Goal: Task Accomplishment & Management: Manage account settings

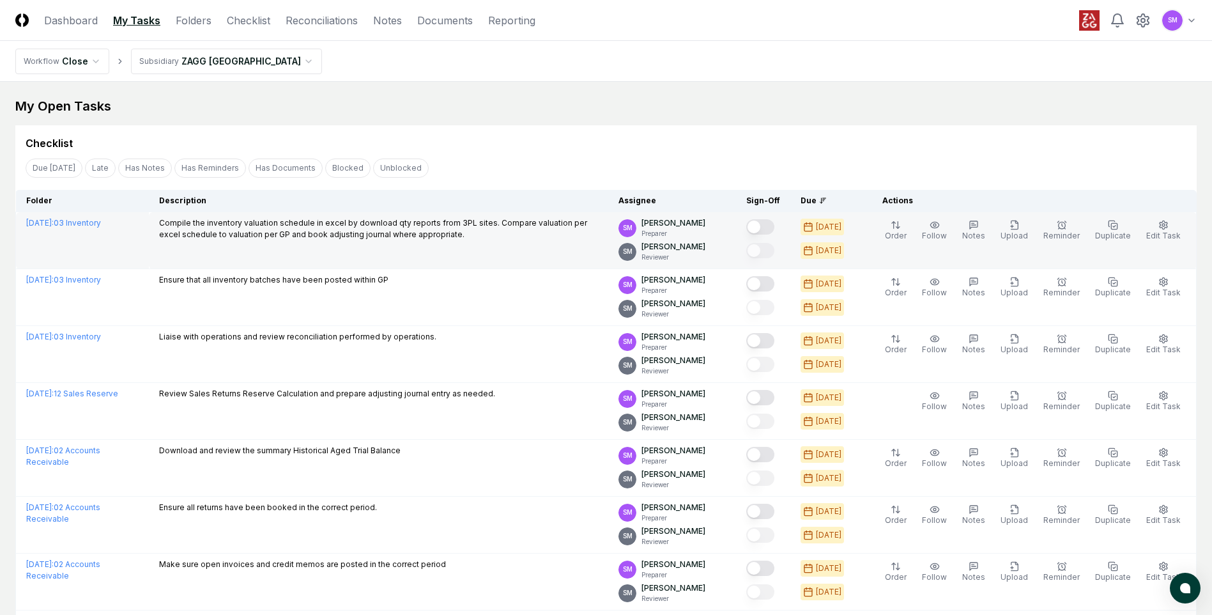
click at [774, 230] on button "Mark complete" at bounding box center [760, 226] width 28 height 15
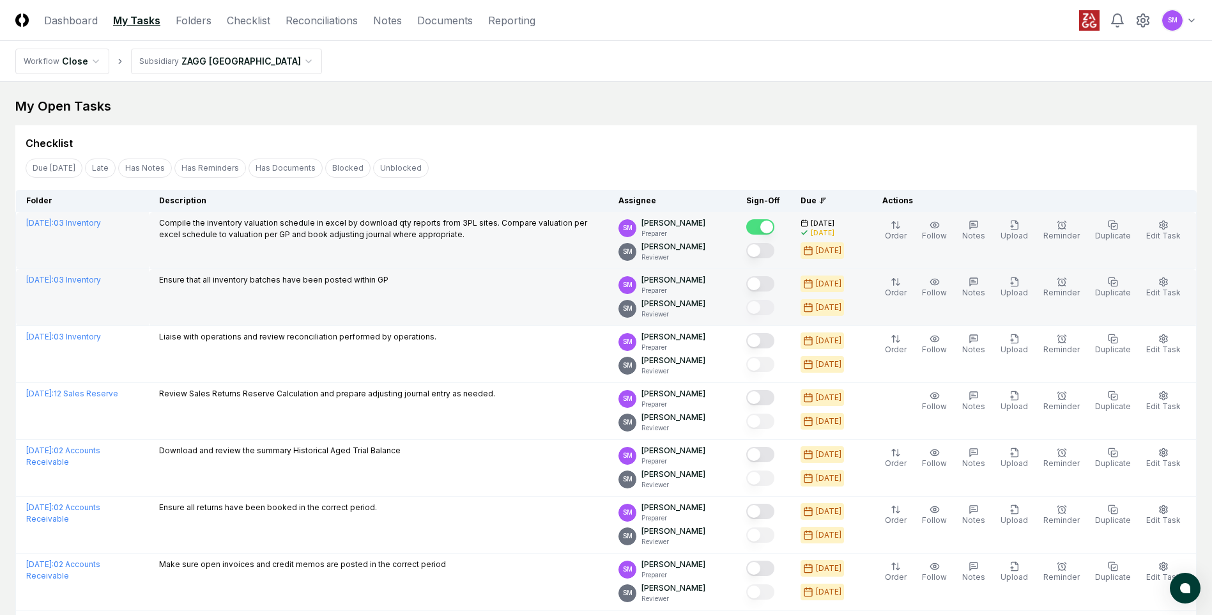
click at [773, 284] on button "Mark complete" at bounding box center [760, 283] width 28 height 15
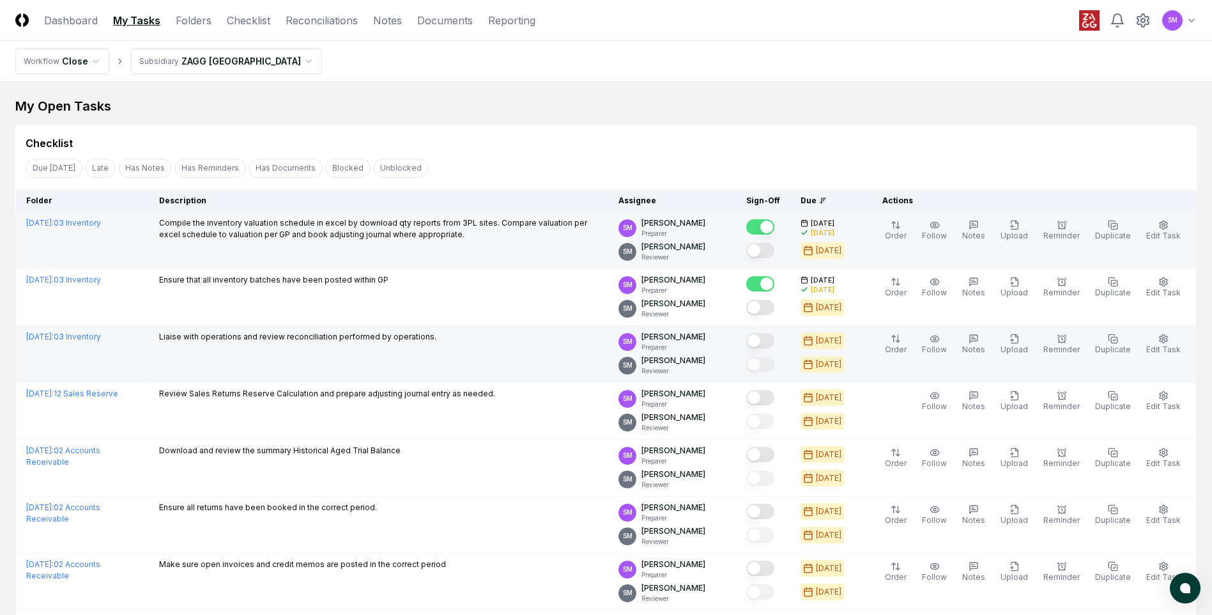
click at [772, 338] on button "Mark complete" at bounding box center [760, 340] width 28 height 15
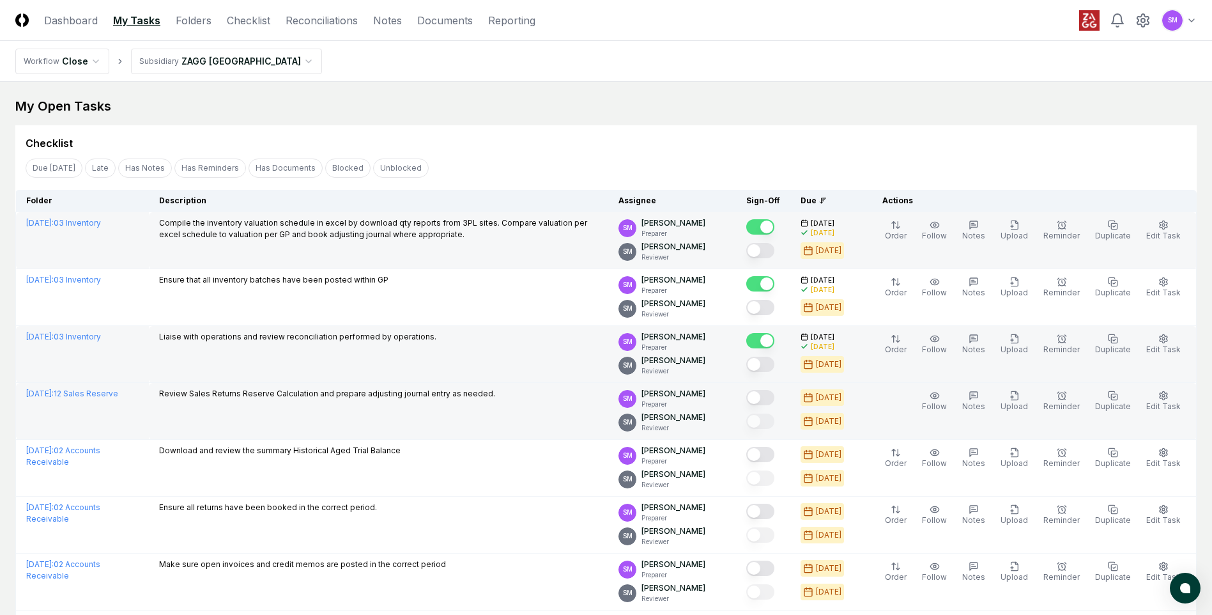
click at [774, 398] on button "Mark complete" at bounding box center [760, 397] width 28 height 15
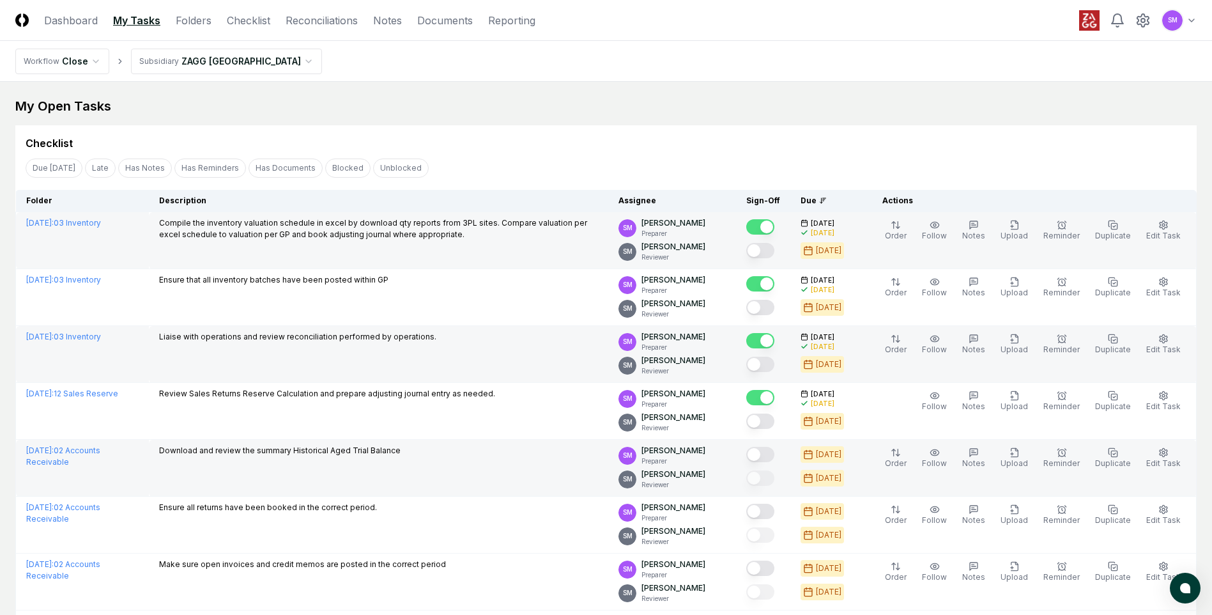
click at [770, 457] on button "Mark complete" at bounding box center [760, 454] width 28 height 15
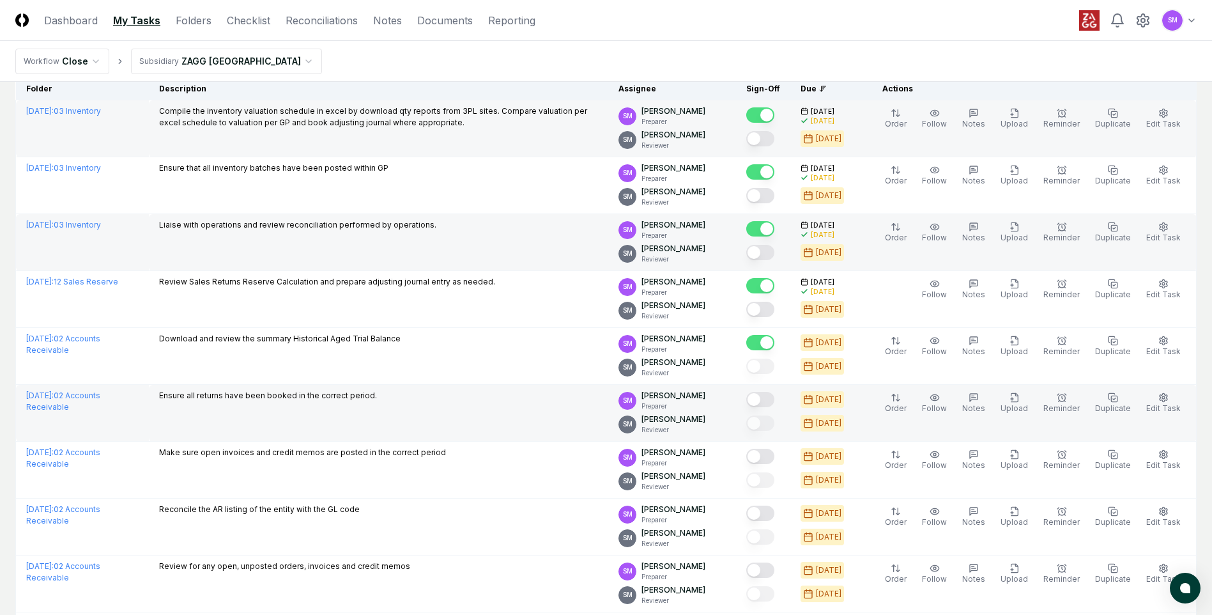
scroll to position [128, 0]
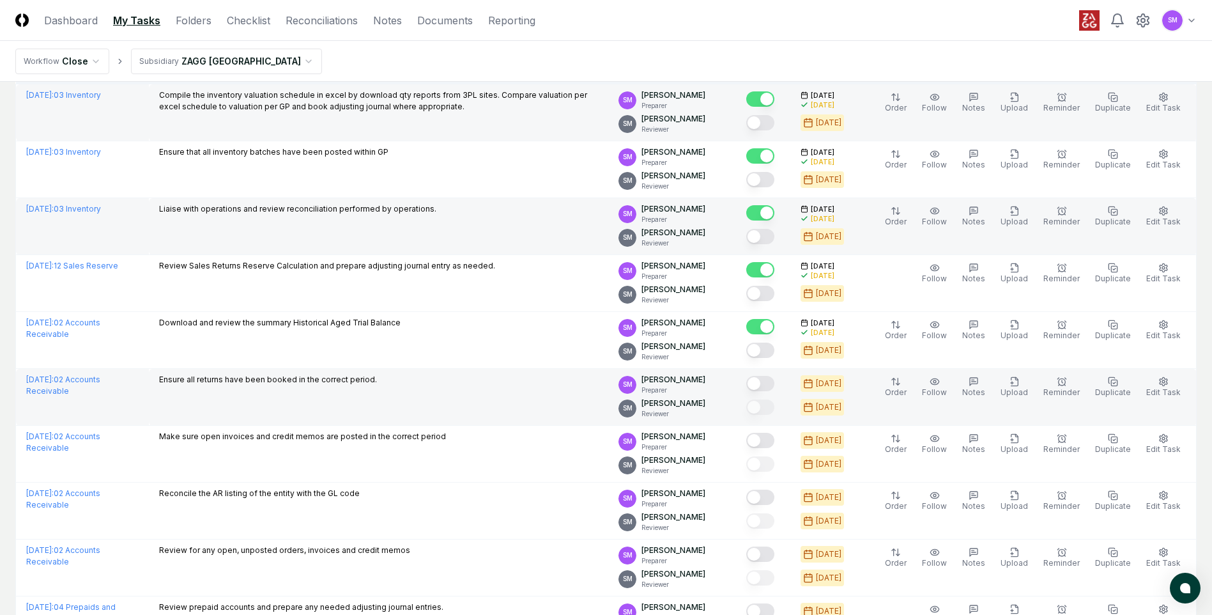
click at [774, 385] on button "Mark complete" at bounding box center [760, 383] width 28 height 15
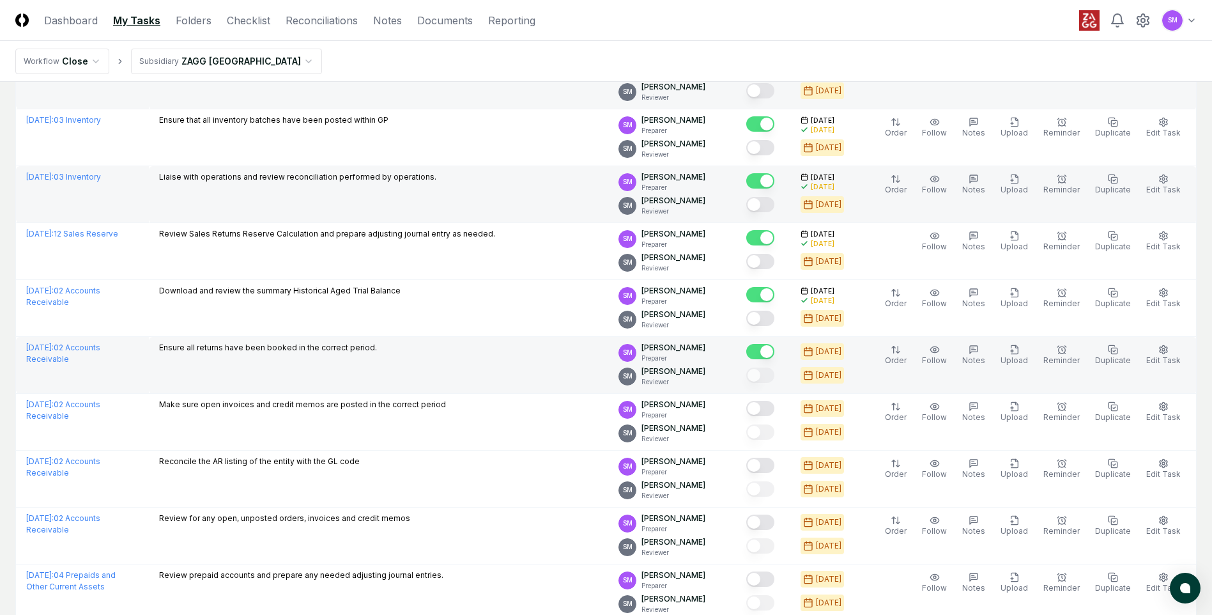
scroll to position [192, 0]
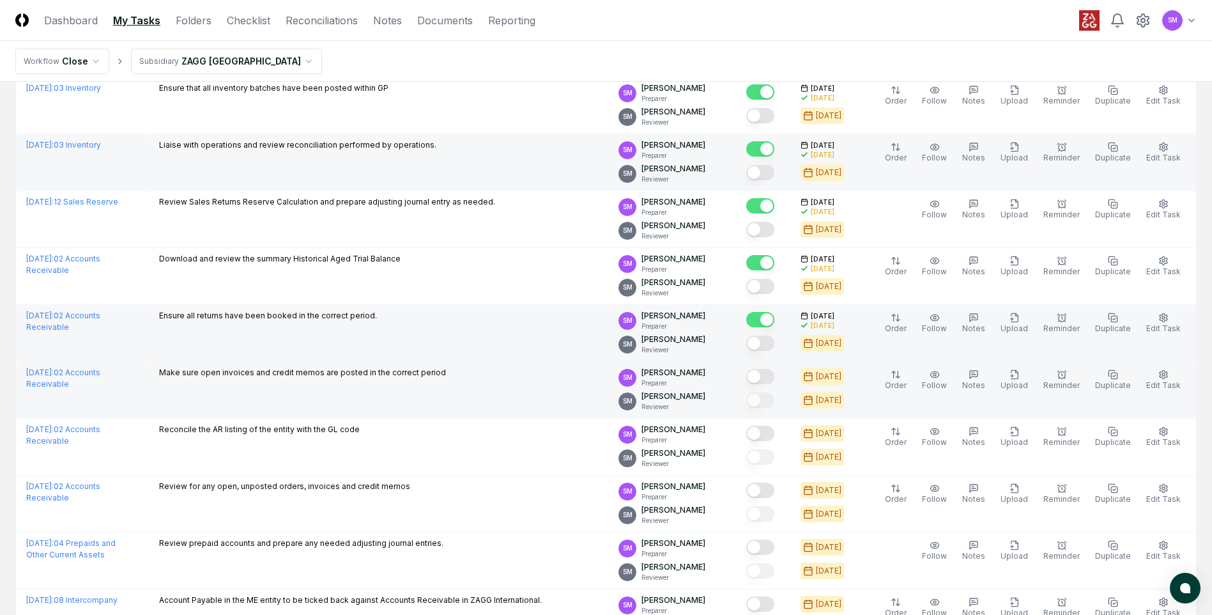
click at [773, 380] on button "Mark complete" at bounding box center [760, 376] width 28 height 15
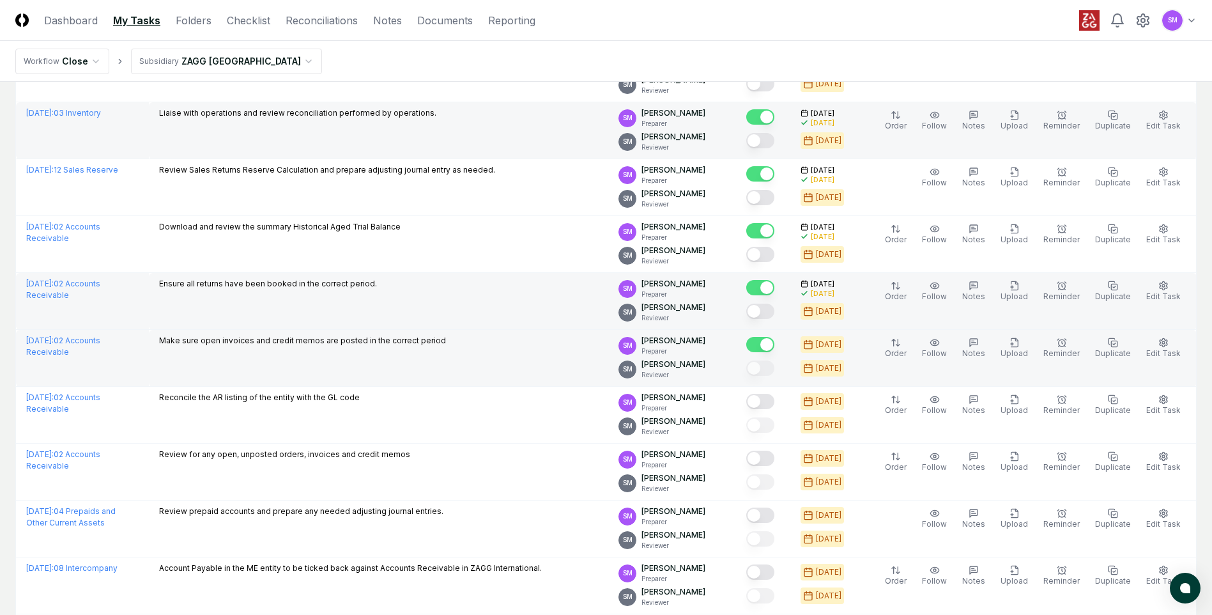
scroll to position [256, 0]
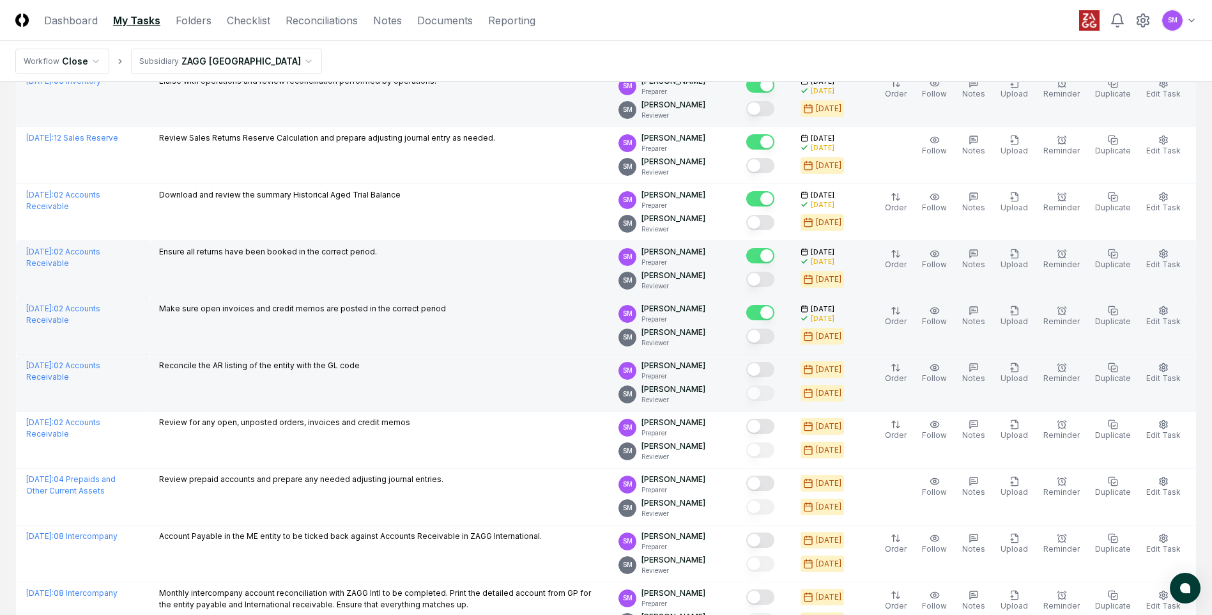
click at [771, 371] on button "Mark complete" at bounding box center [760, 369] width 28 height 15
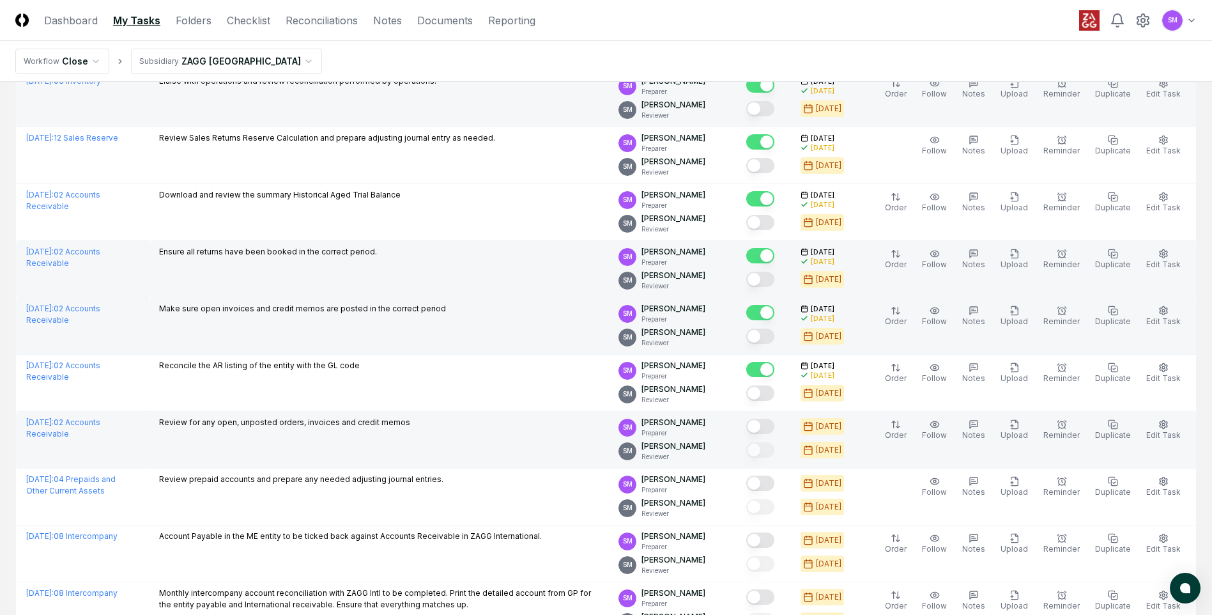
click at [771, 424] on button "Mark complete" at bounding box center [760, 425] width 28 height 15
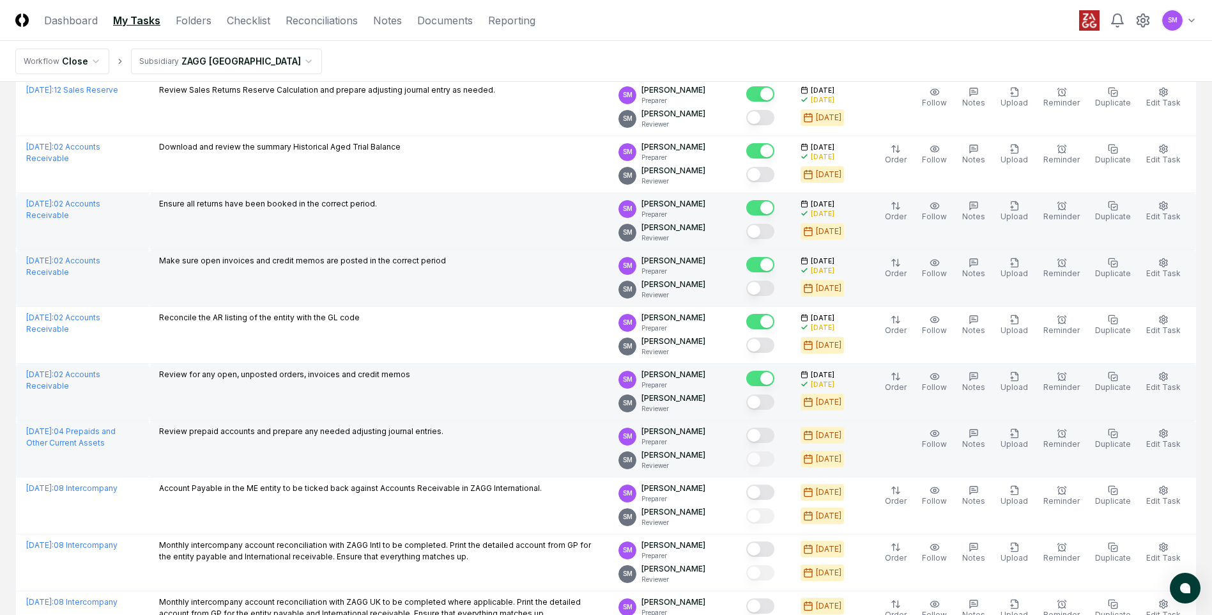
click at [772, 434] on button "Mark complete" at bounding box center [760, 434] width 28 height 15
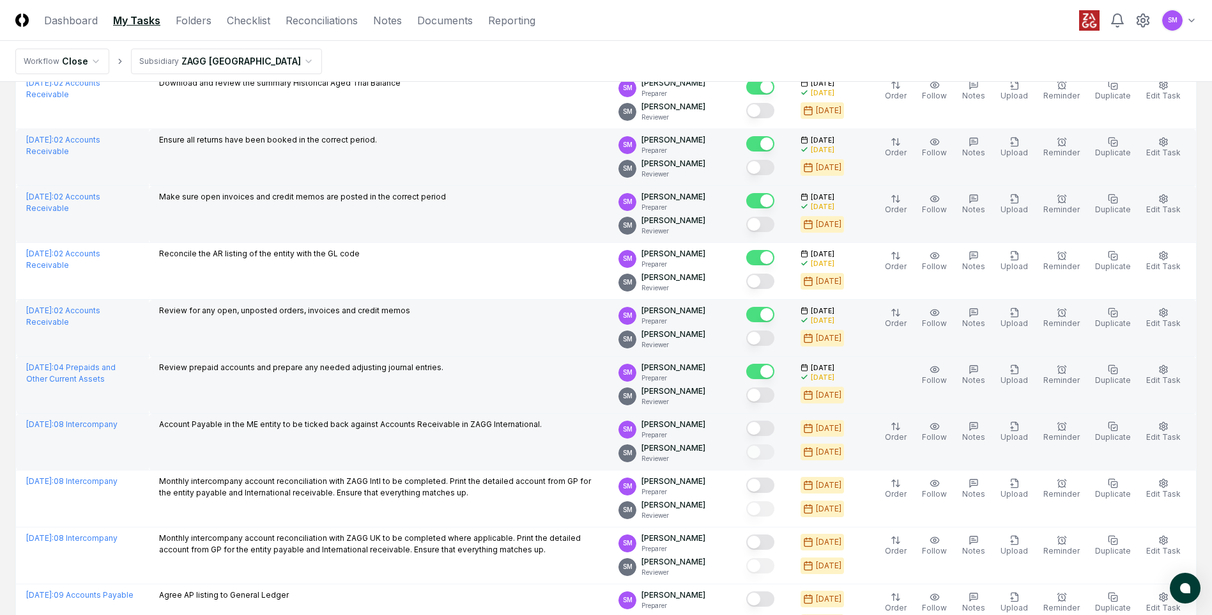
click at [772, 429] on button "Mark complete" at bounding box center [760, 427] width 28 height 15
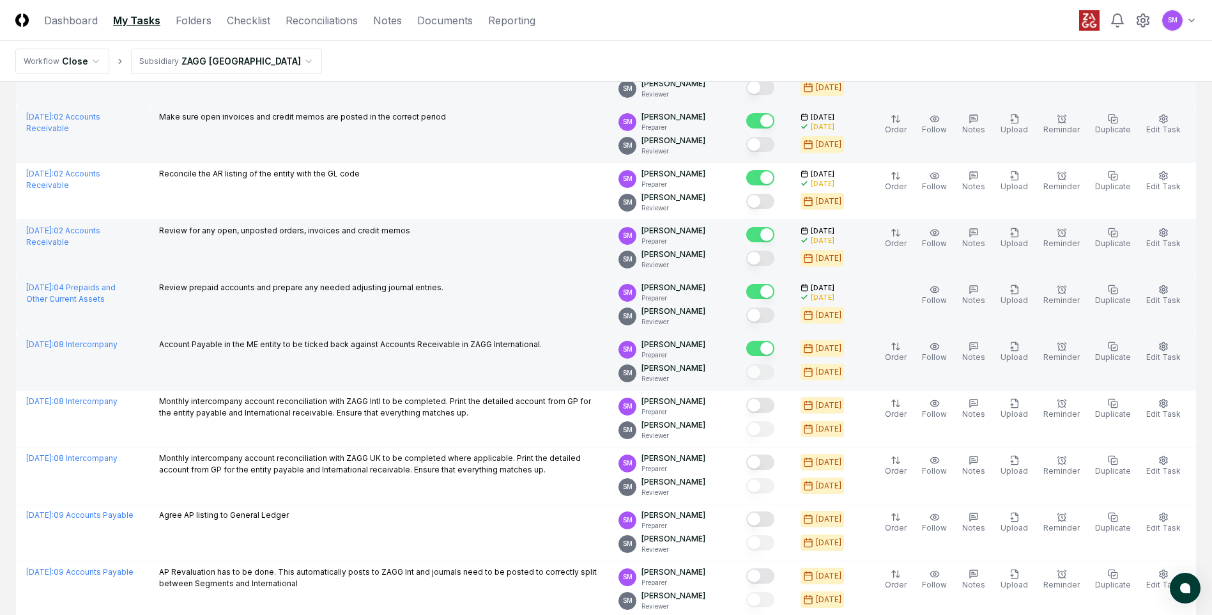
scroll to position [463, 0]
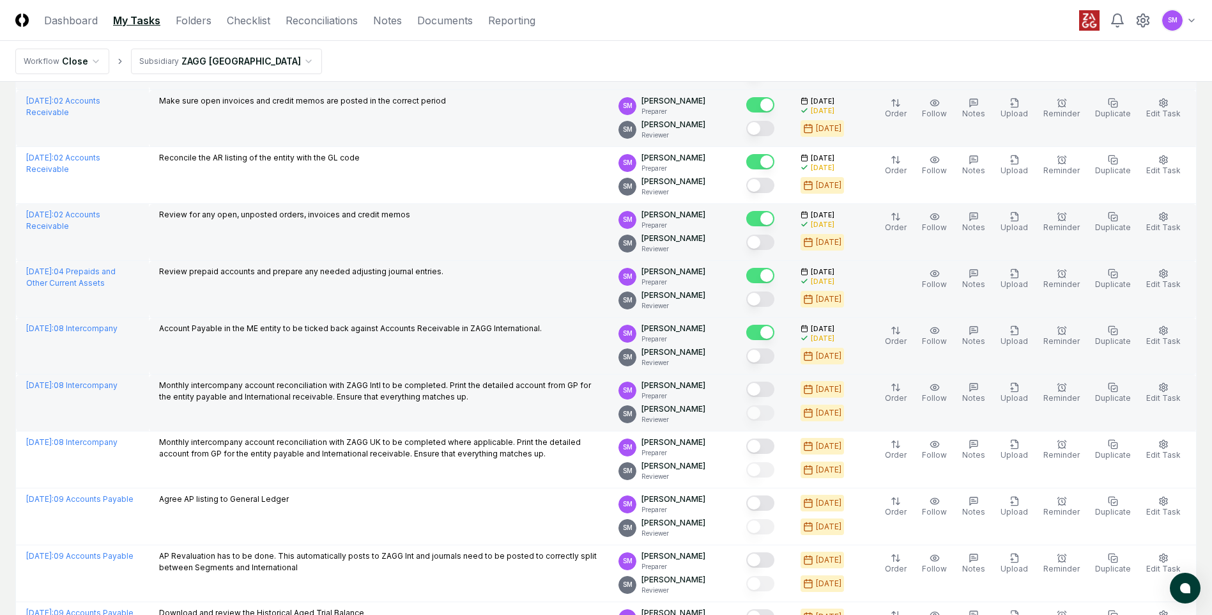
click at [773, 390] on button "Mark complete" at bounding box center [760, 388] width 28 height 15
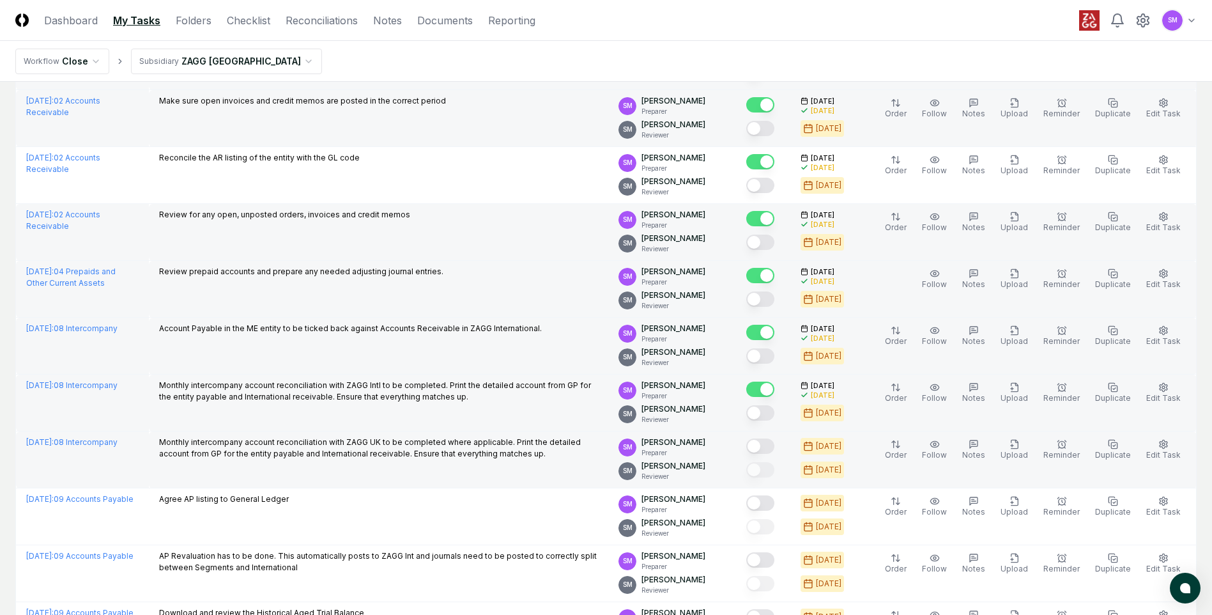
click at [774, 443] on button "Mark complete" at bounding box center [760, 445] width 28 height 15
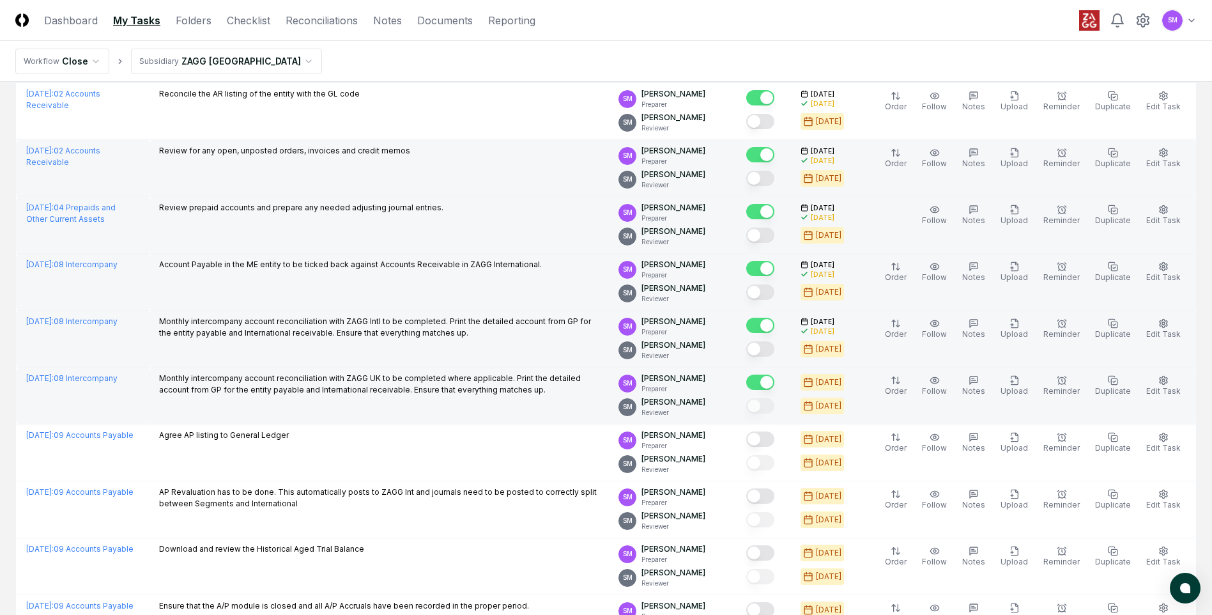
scroll to position [559, 0]
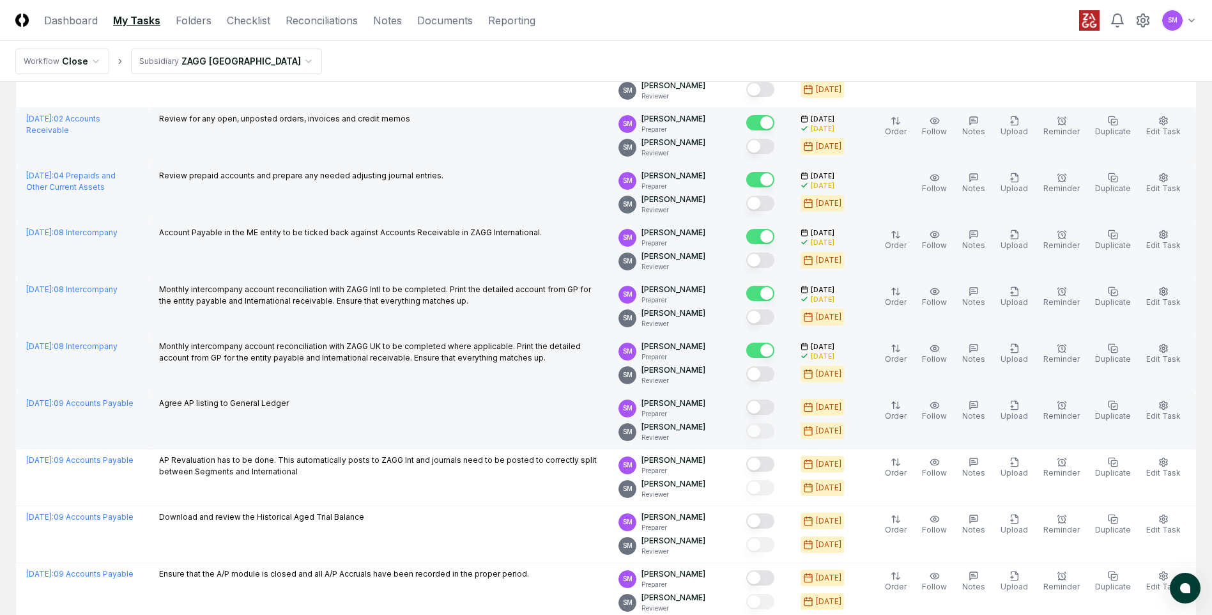
click at [770, 407] on button "Mark complete" at bounding box center [760, 406] width 28 height 15
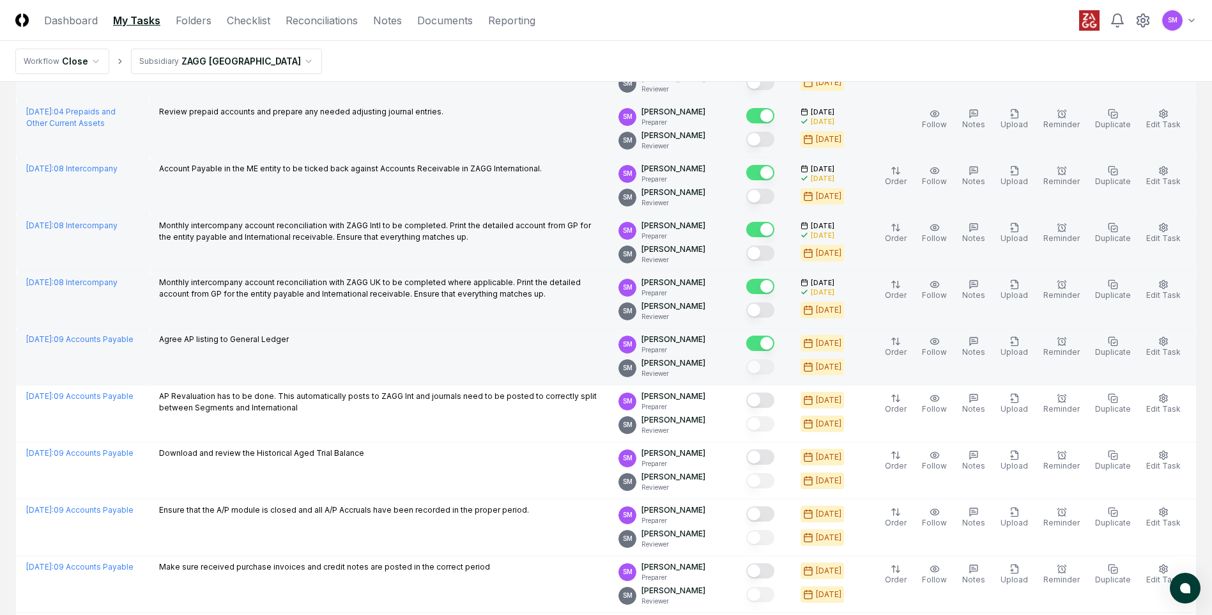
scroll to position [639, 0]
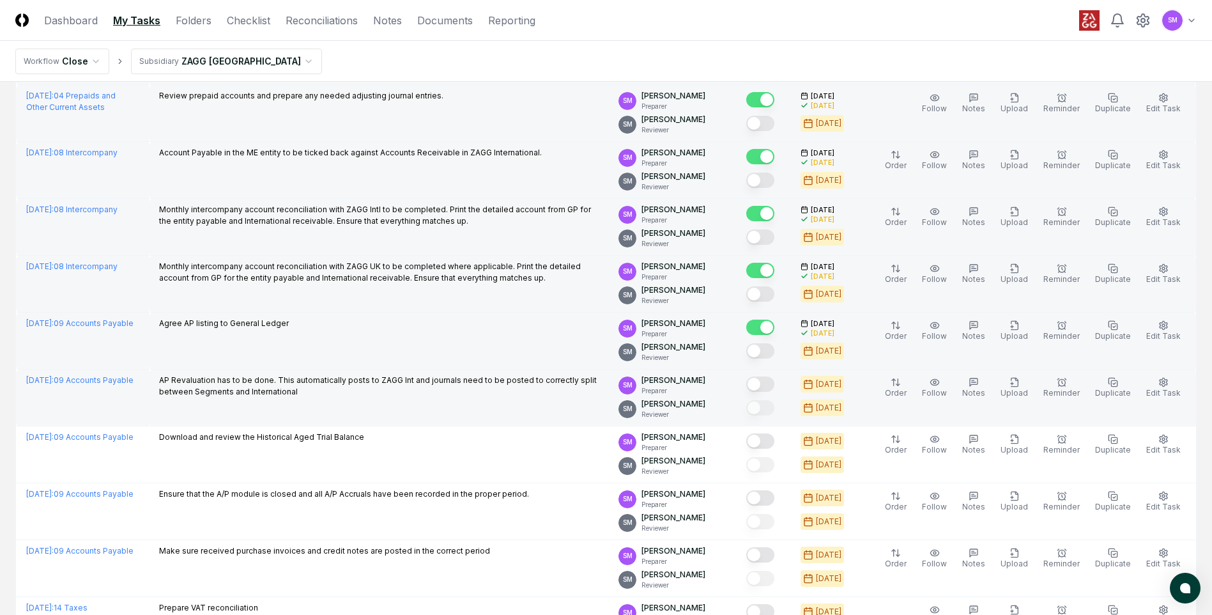
click at [770, 385] on button "Mark complete" at bounding box center [760, 383] width 28 height 15
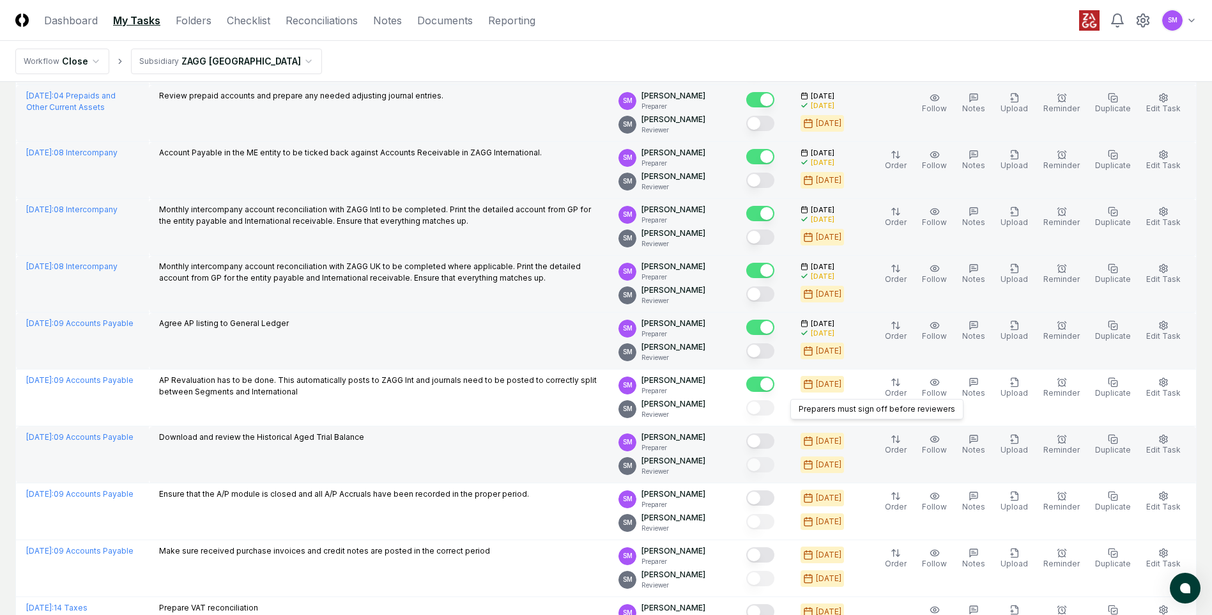
scroll to position [655, 0]
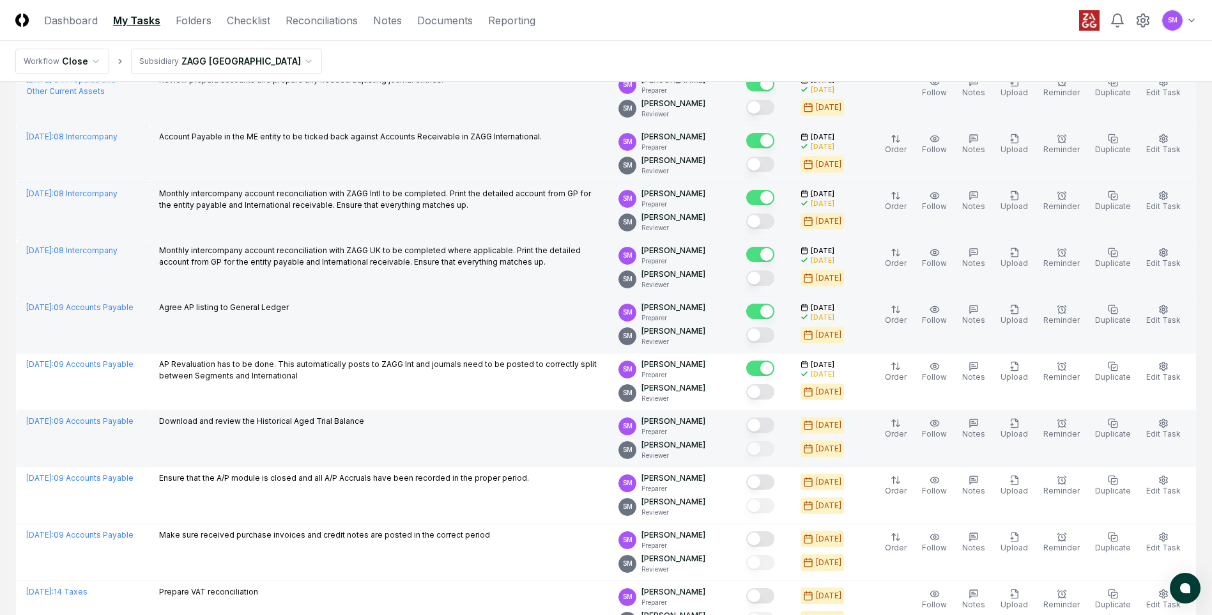
click at [772, 422] on button "Mark complete" at bounding box center [760, 424] width 28 height 15
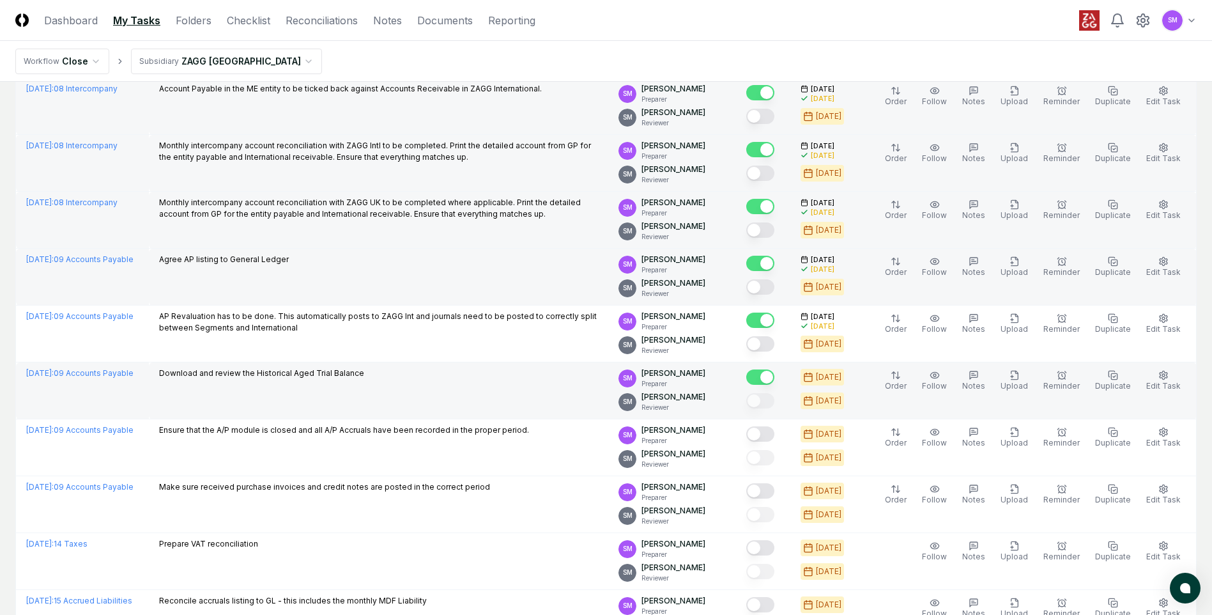
scroll to position [719, 0]
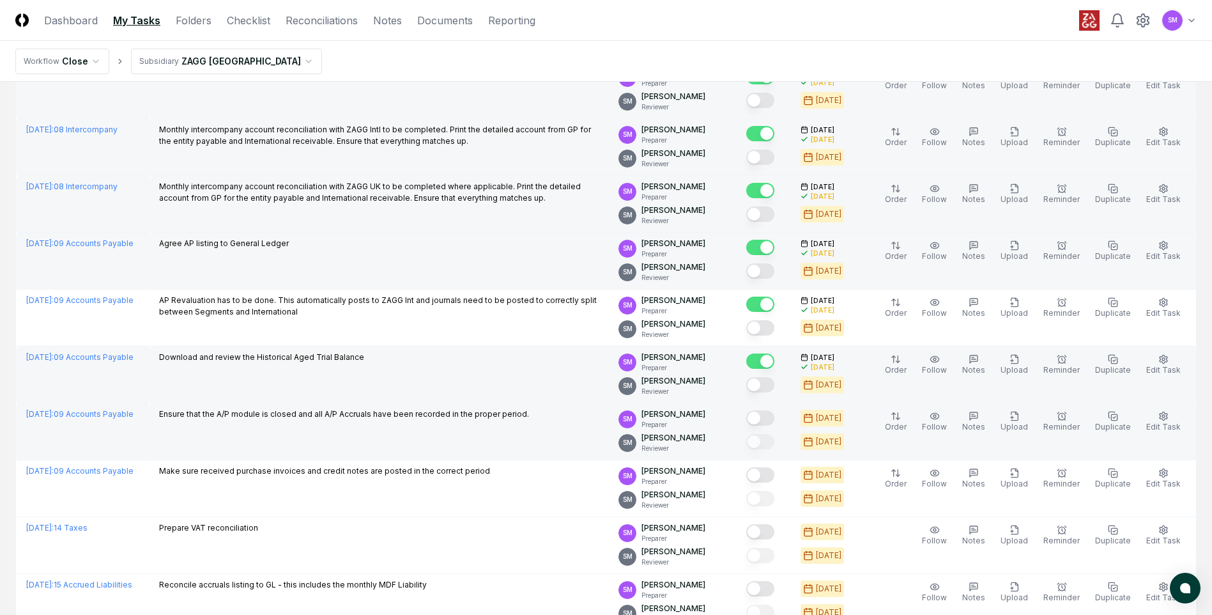
click at [770, 419] on button "Mark complete" at bounding box center [760, 417] width 28 height 15
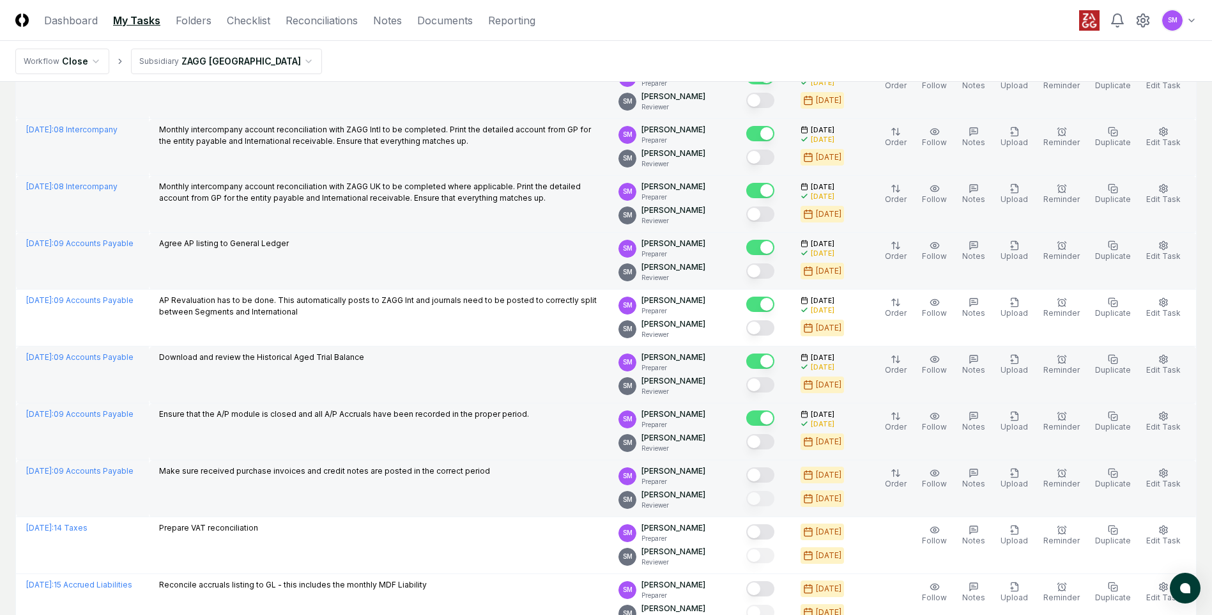
click at [770, 475] on button "Mark complete" at bounding box center [760, 474] width 28 height 15
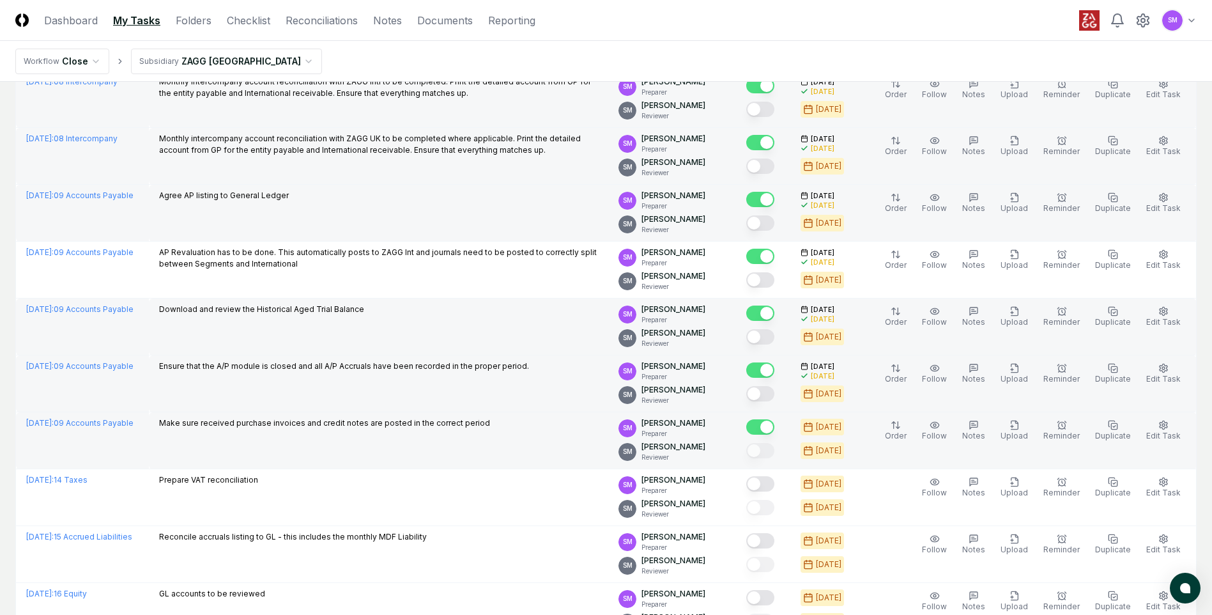
scroll to position [783, 0]
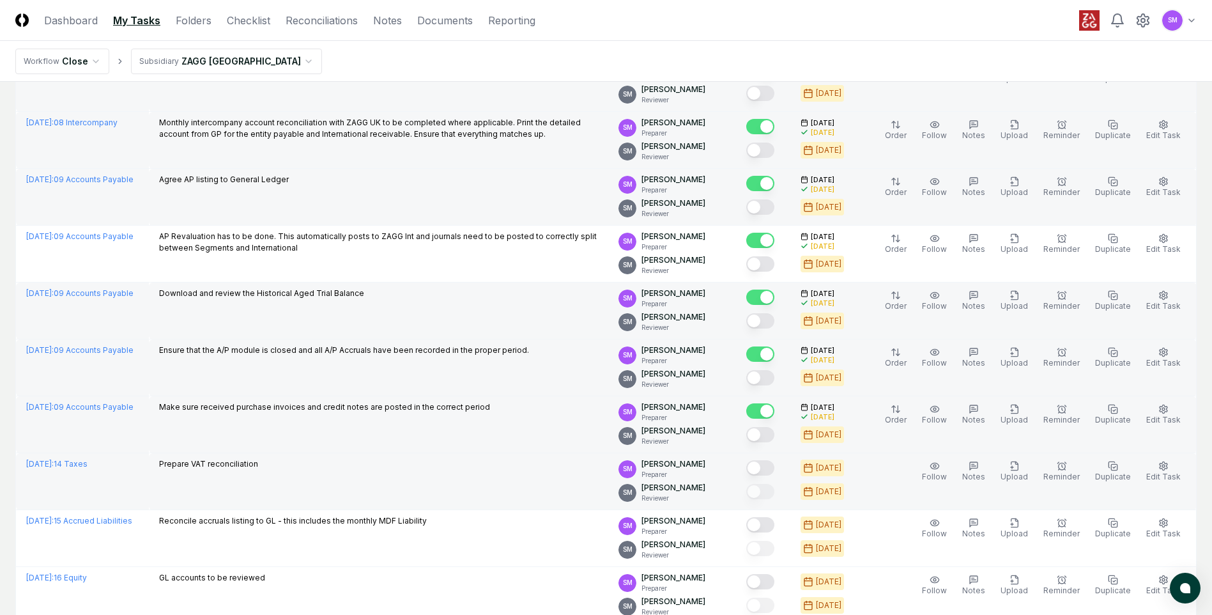
click at [772, 467] on button "Mark complete" at bounding box center [760, 467] width 28 height 15
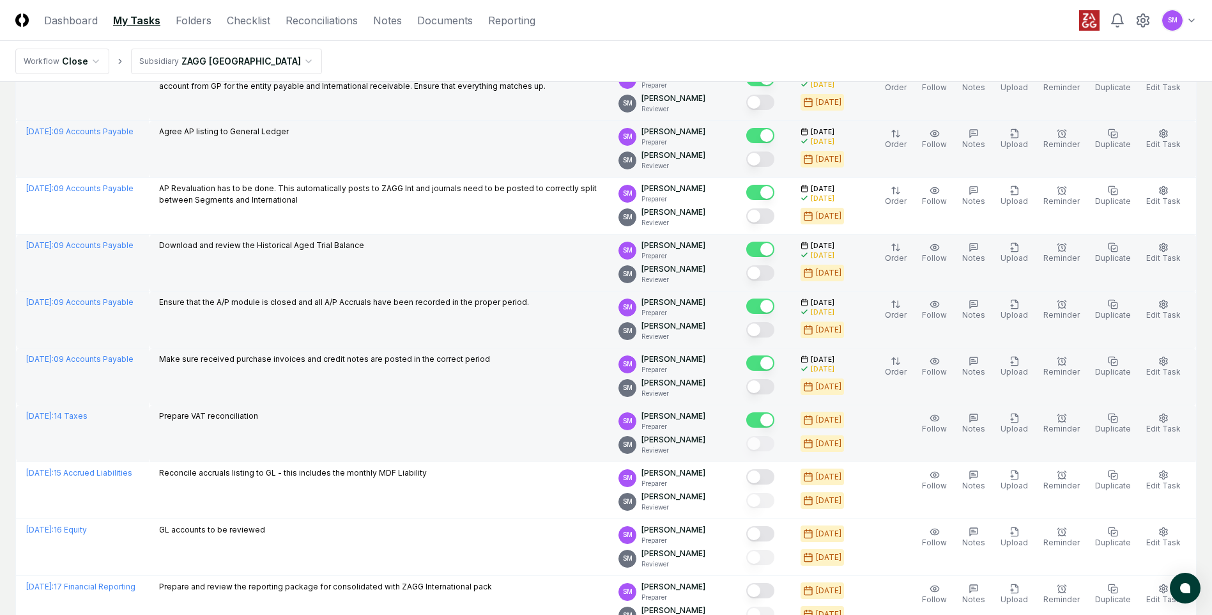
scroll to position [862, 0]
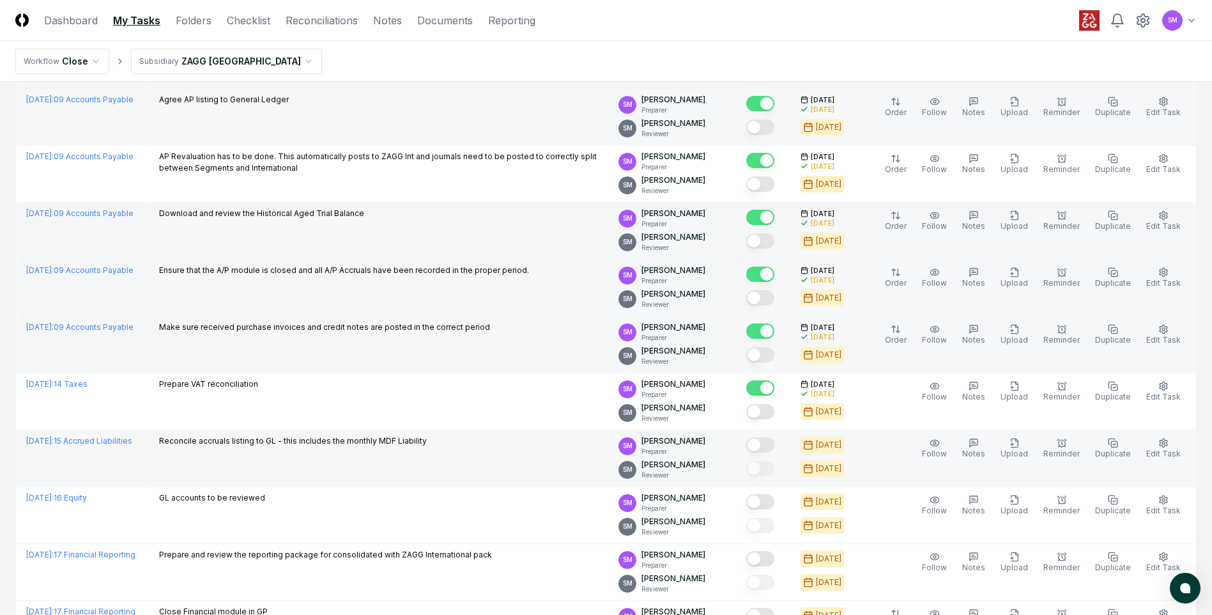
click at [768, 445] on button "Mark complete" at bounding box center [760, 444] width 28 height 15
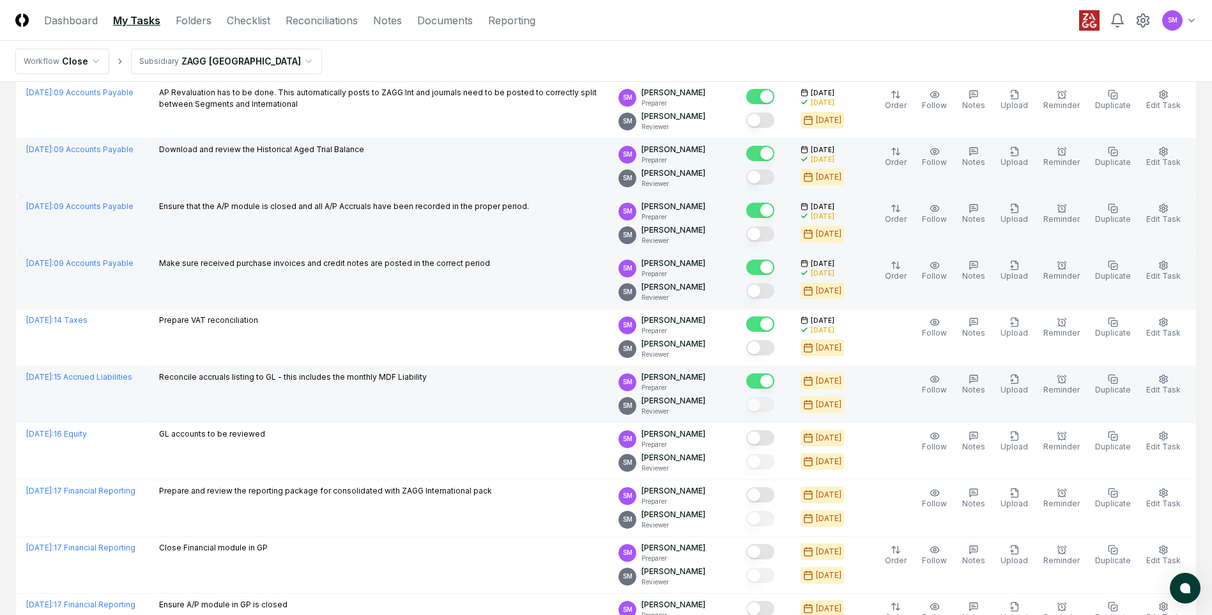
scroll to position [942, 0]
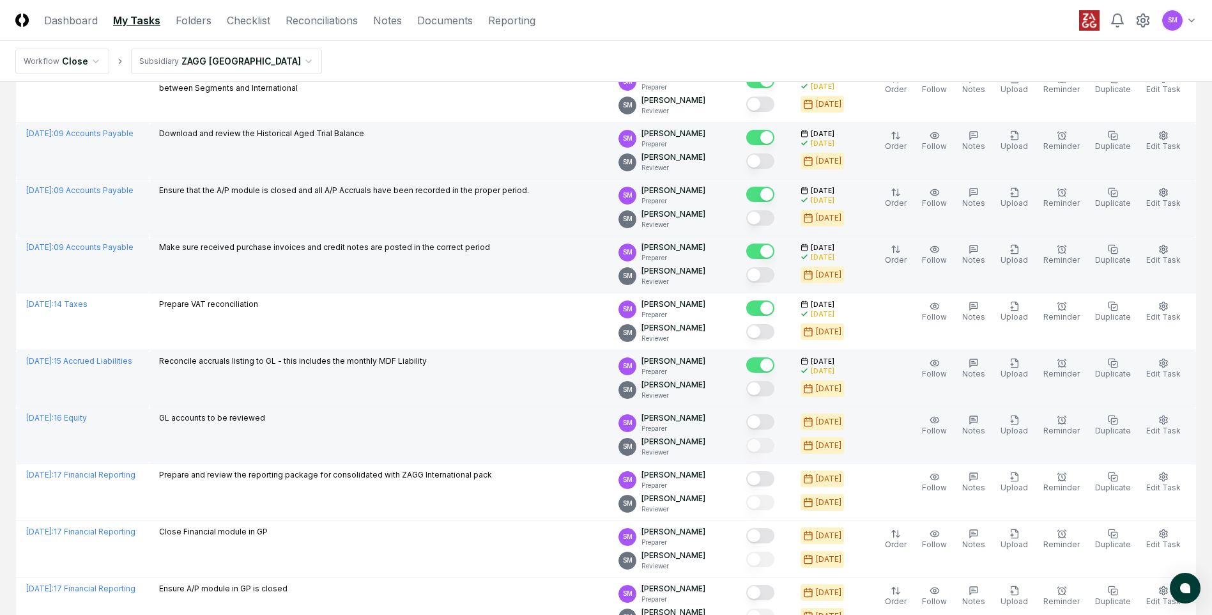
click at [765, 425] on button "Mark complete" at bounding box center [760, 421] width 28 height 15
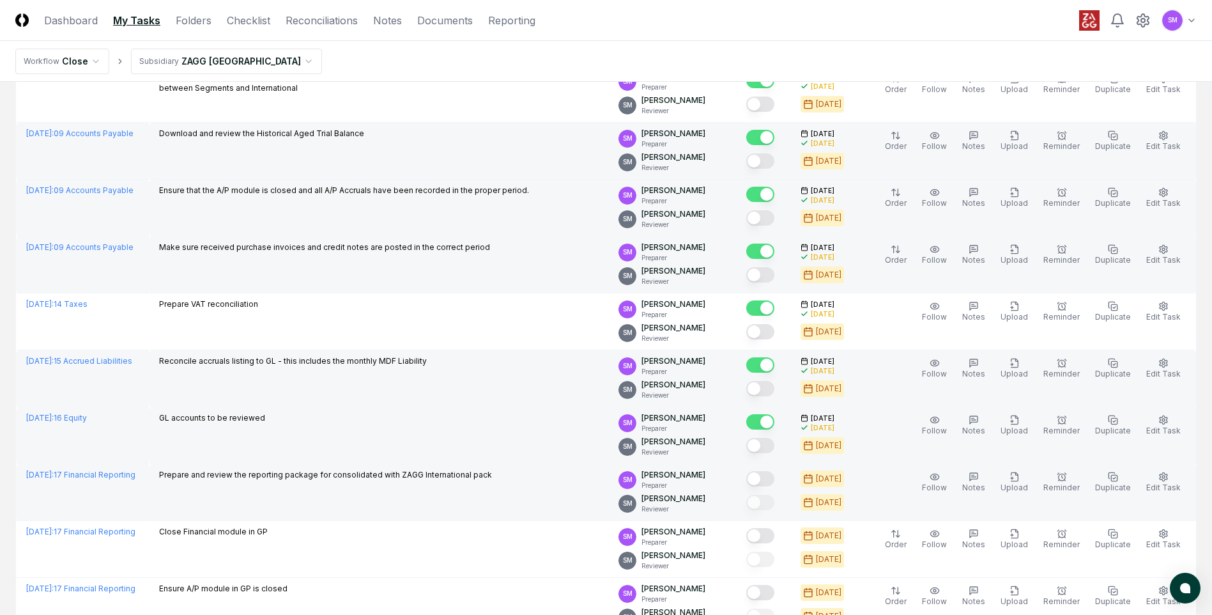
click at [770, 476] on button "Mark complete" at bounding box center [760, 478] width 28 height 15
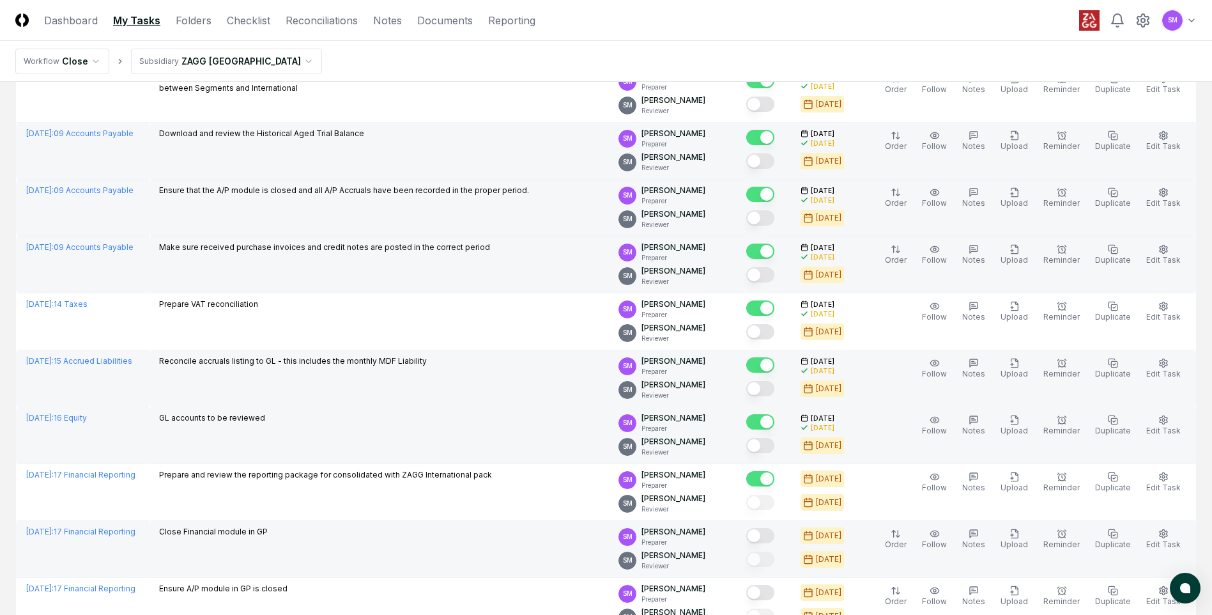
click at [774, 533] on button "Mark complete" at bounding box center [760, 535] width 28 height 15
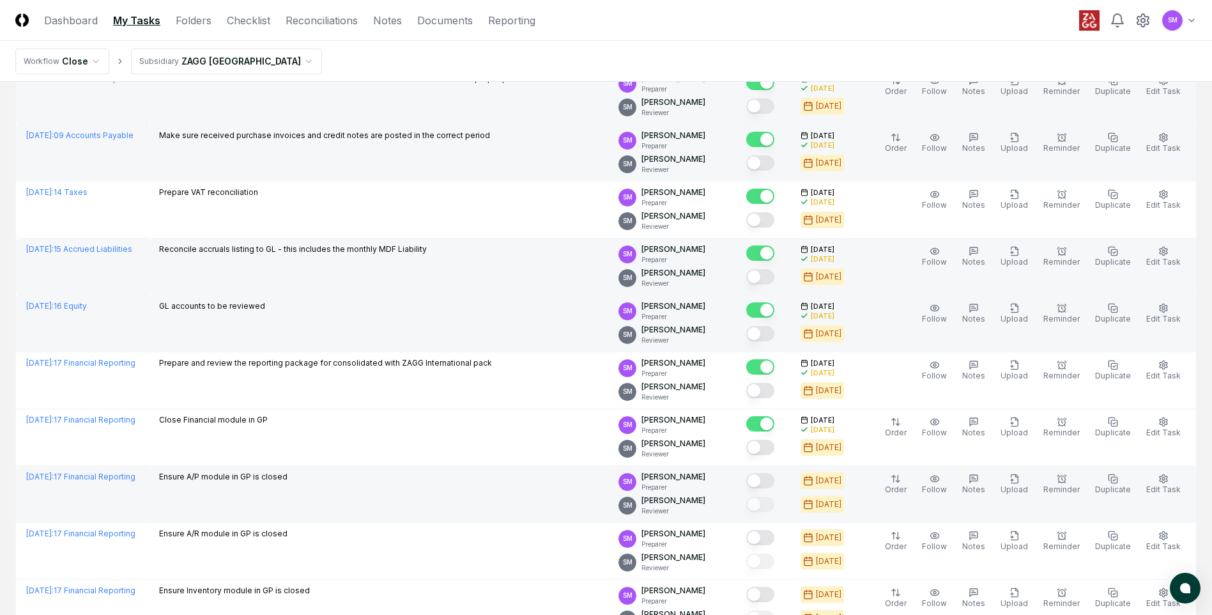
click at [771, 482] on button "Mark complete" at bounding box center [760, 480] width 28 height 15
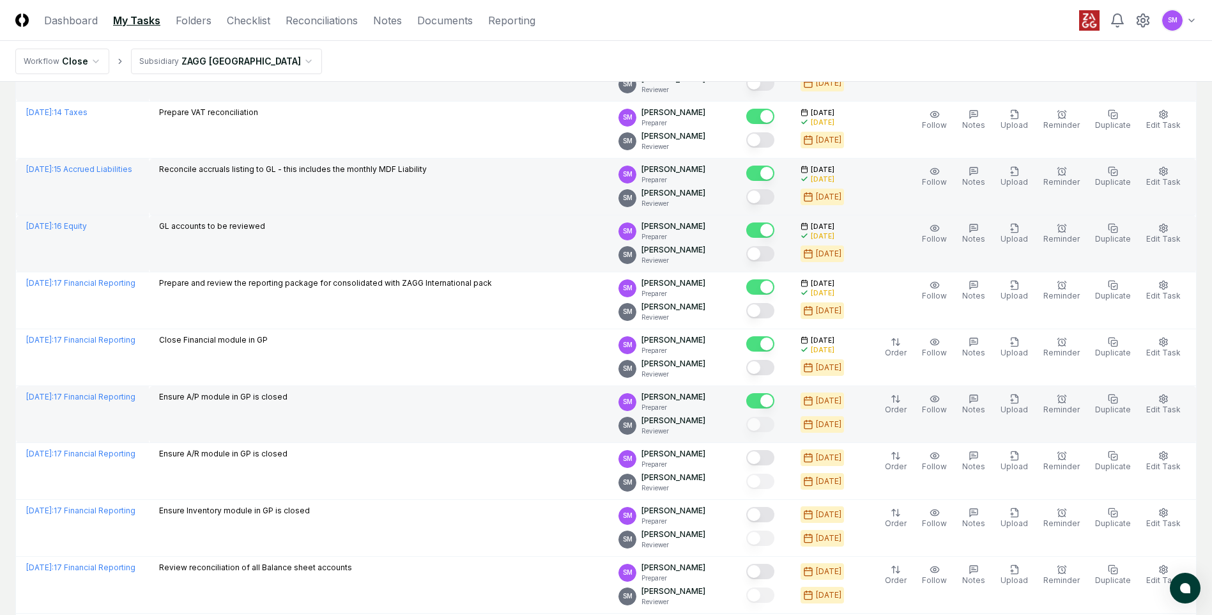
scroll to position [1150, 0]
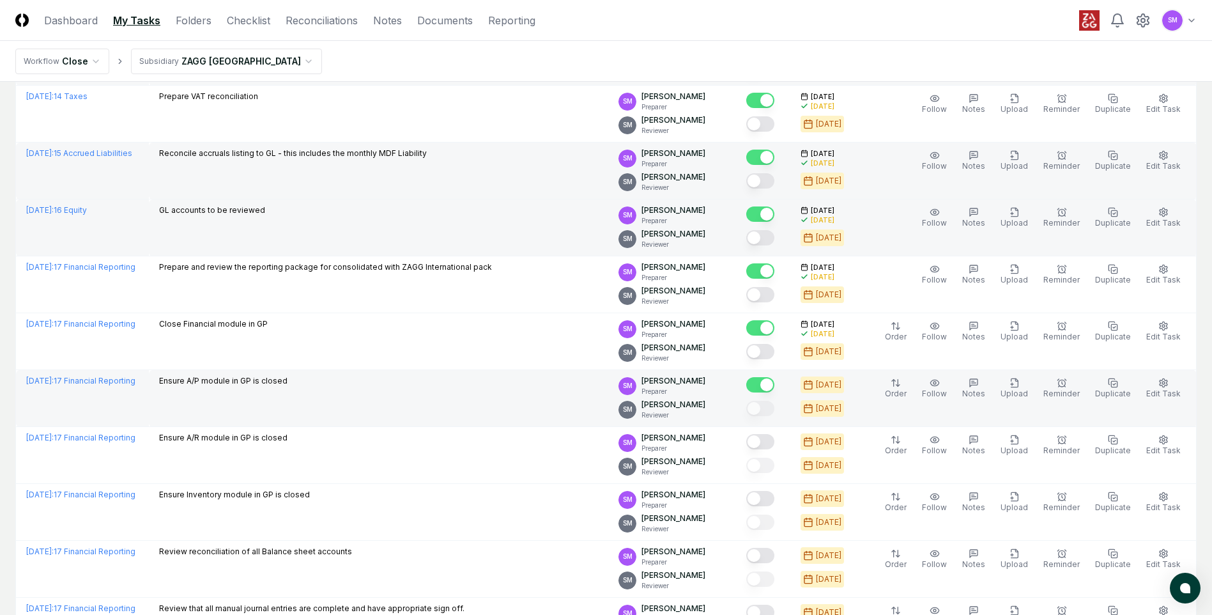
click at [770, 385] on button "Mark complete" at bounding box center [760, 384] width 28 height 15
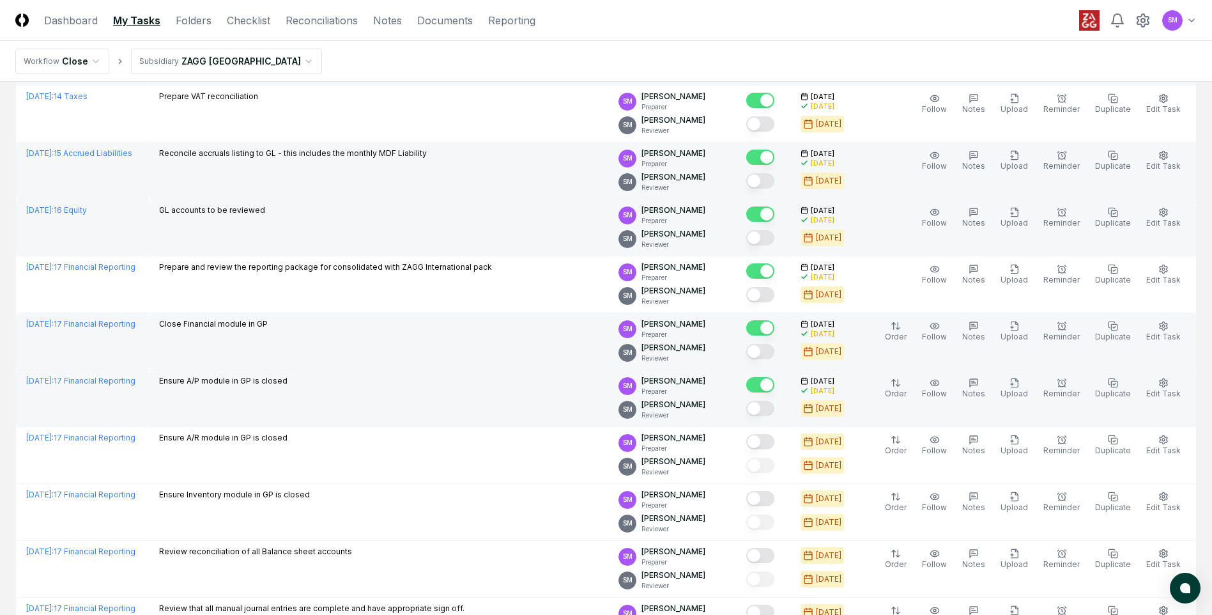
click at [769, 326] on button "Mark complete" at bounding box center [760, 327] width 28 height 15
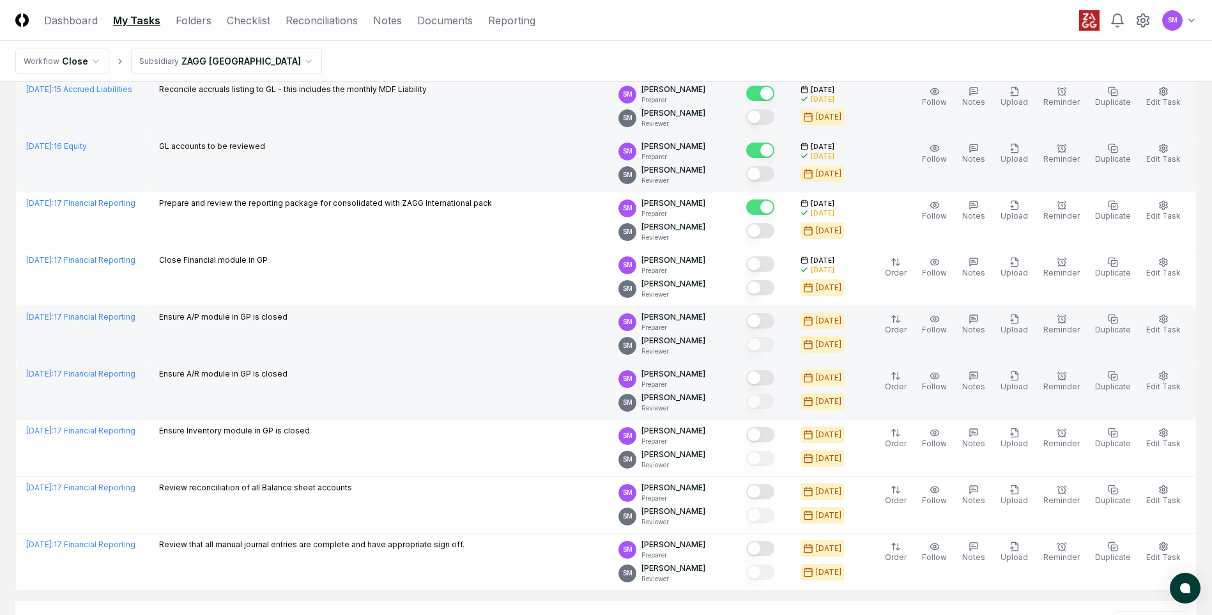
scroll to position [1262, 0]
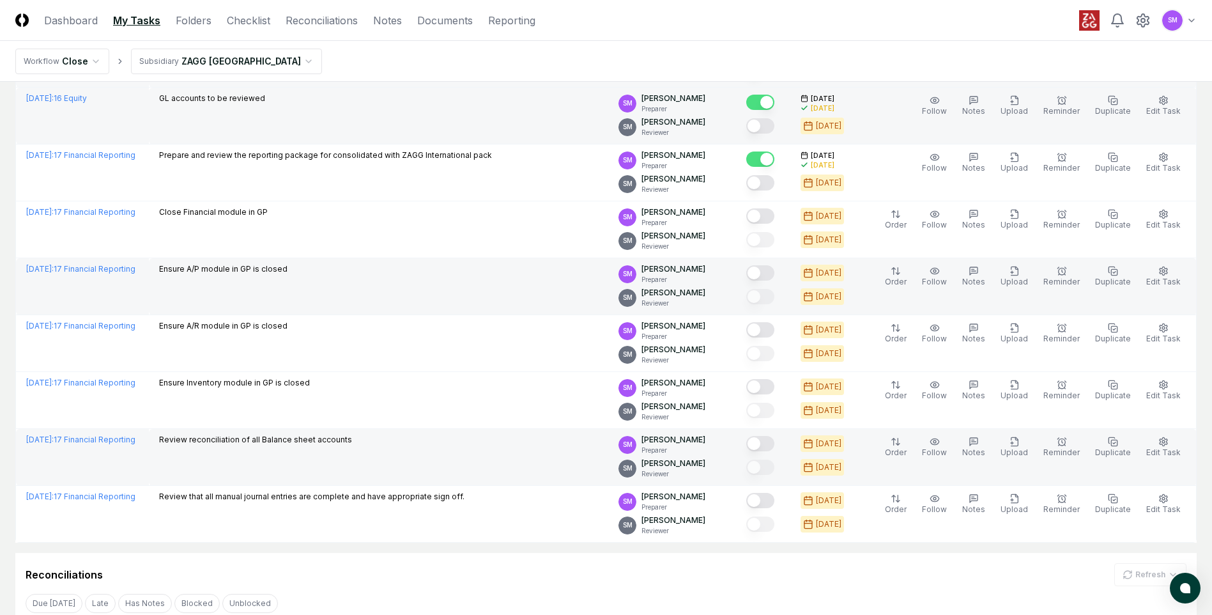
click at [774, 444] on button "Mark complete" at bounding box center [760, 443] width 28 height 15
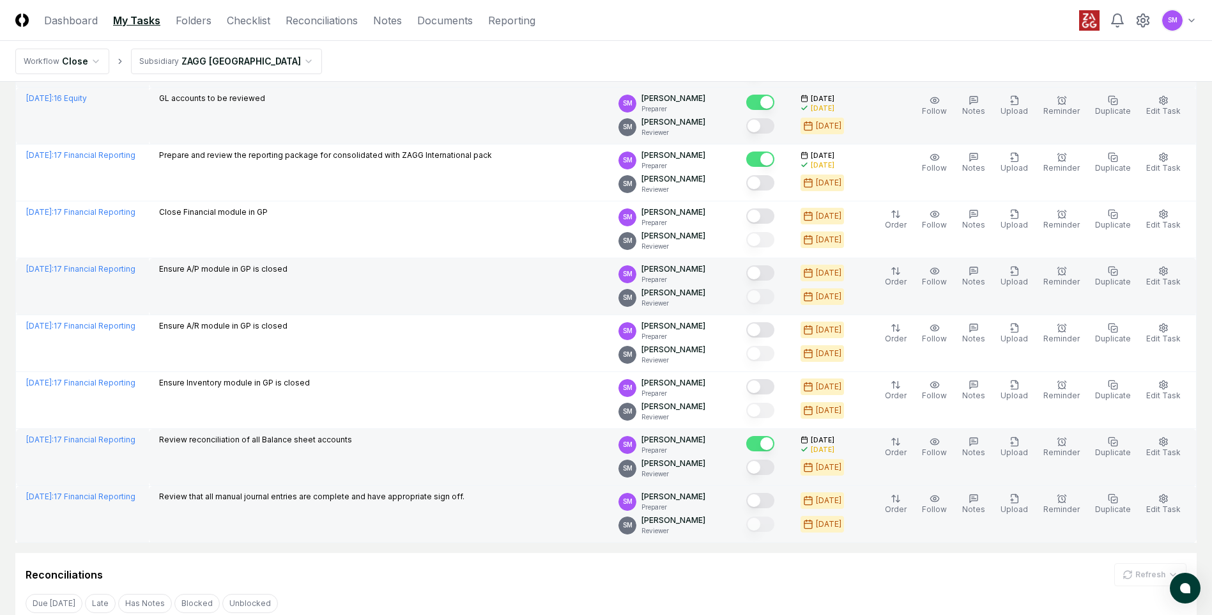
click at [774, 504] on button "Mark complete" at bounding box center [760, 500] width 28 height 15
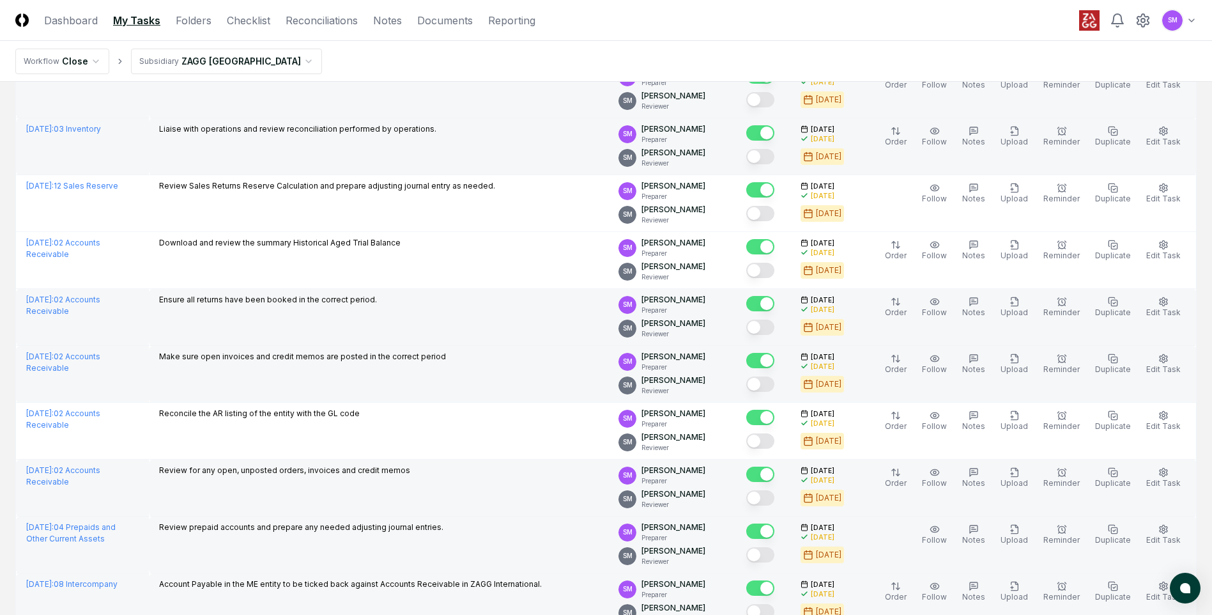
scroll to position [0, 0]
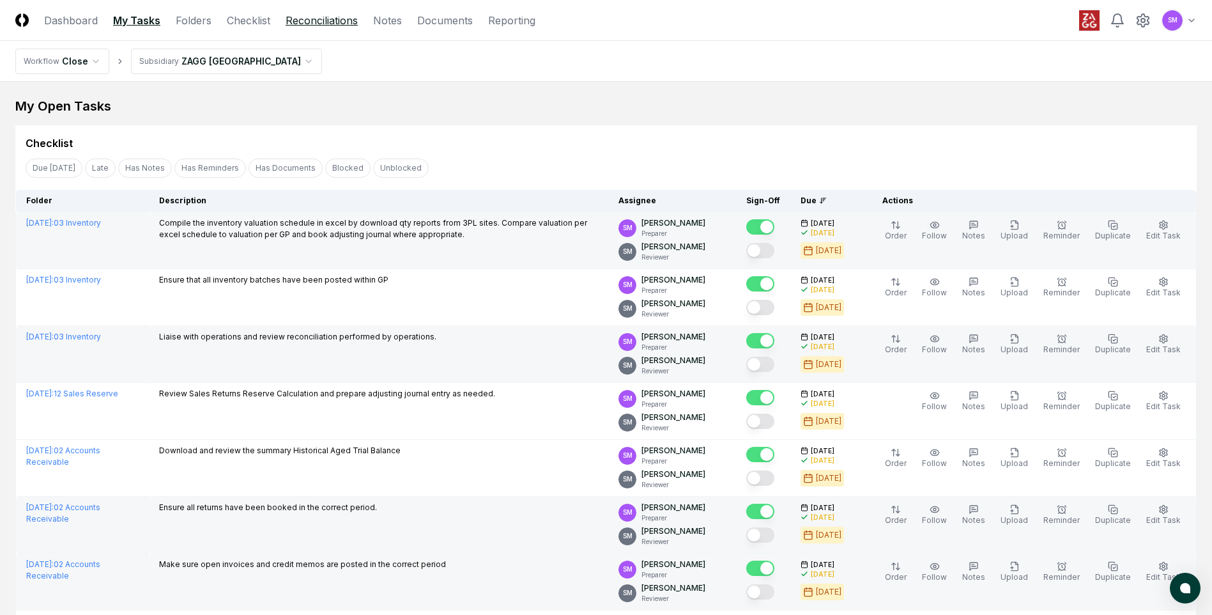
click at [333, 20] on link "Reconciliations" at bounding box center [322, 20] width 72 height 15
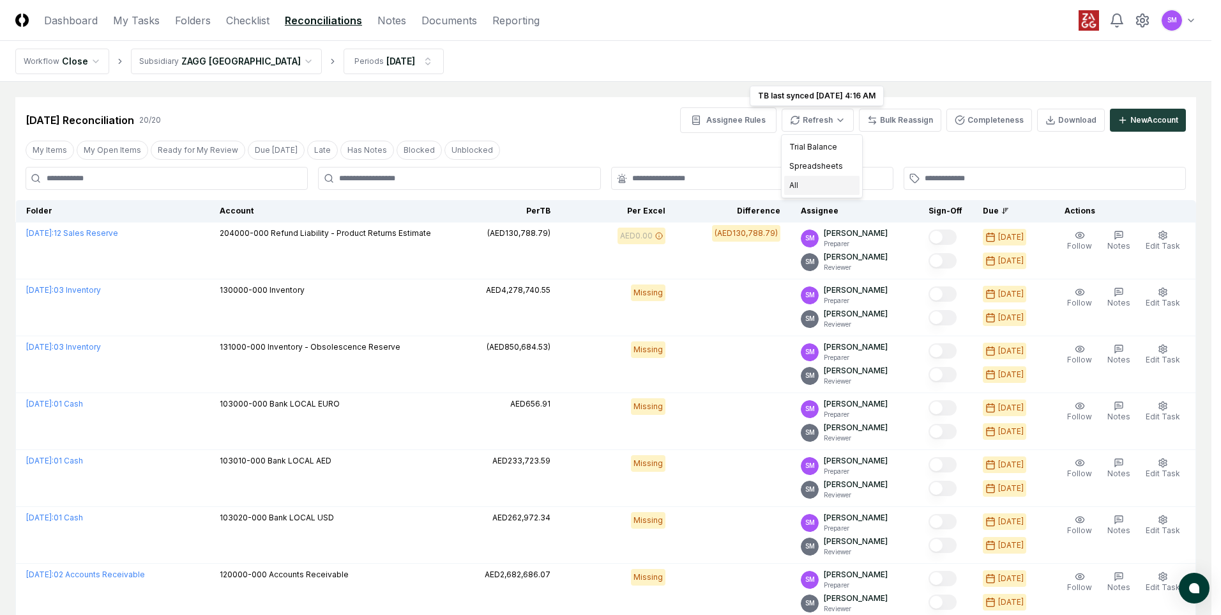
click at [793, 181] on div "All" at bounding box center [822, 185] width 75 height 19
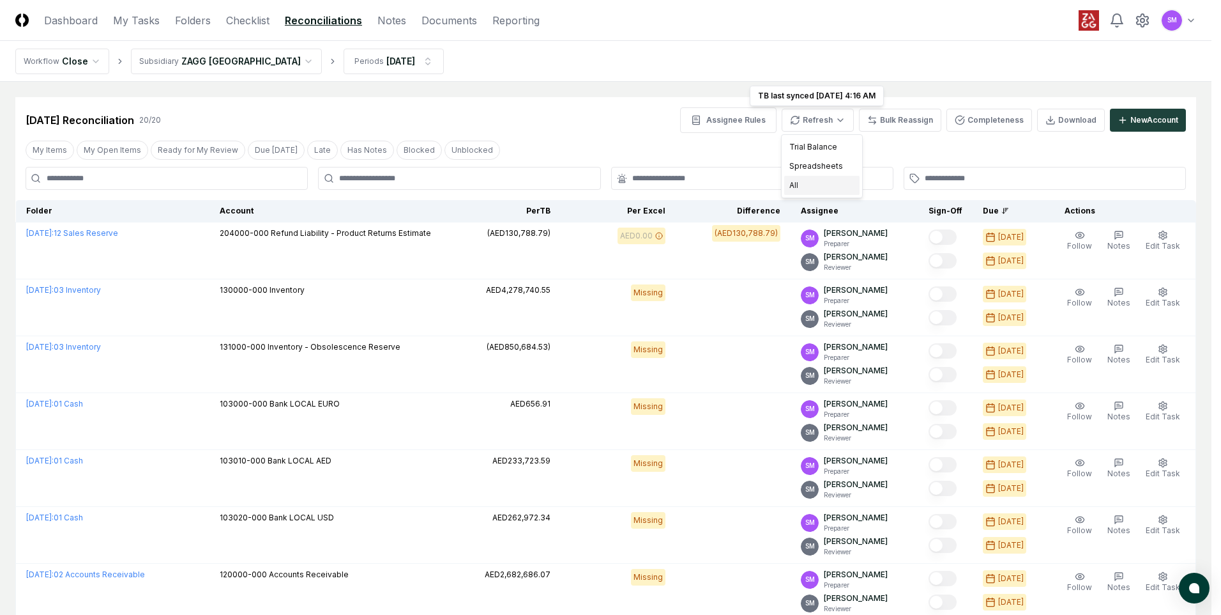
click at [797, 183] on div "All" at bounding box center [822, 185] width 75 height 19
